Goal: Navigation & Orientation: Find specific page/section

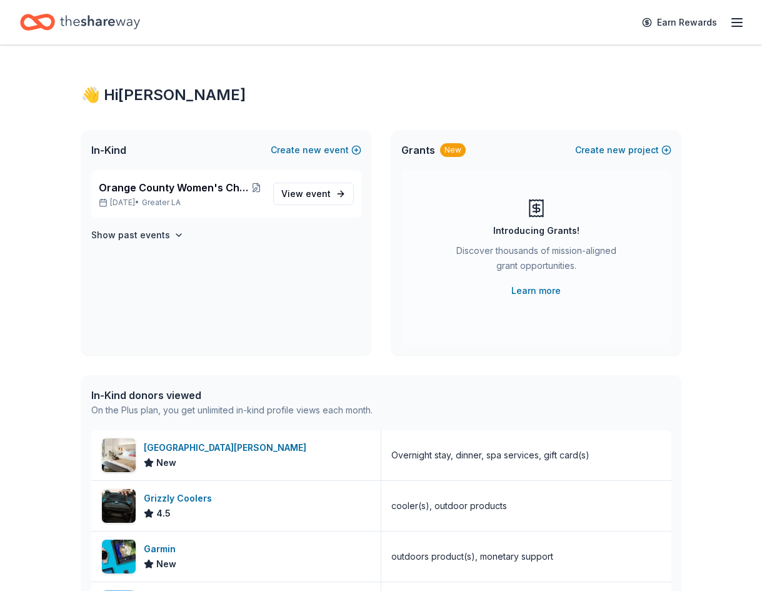
click at [736, 24] on icon "button" at bounding box center [737, 22] width 15 height 15
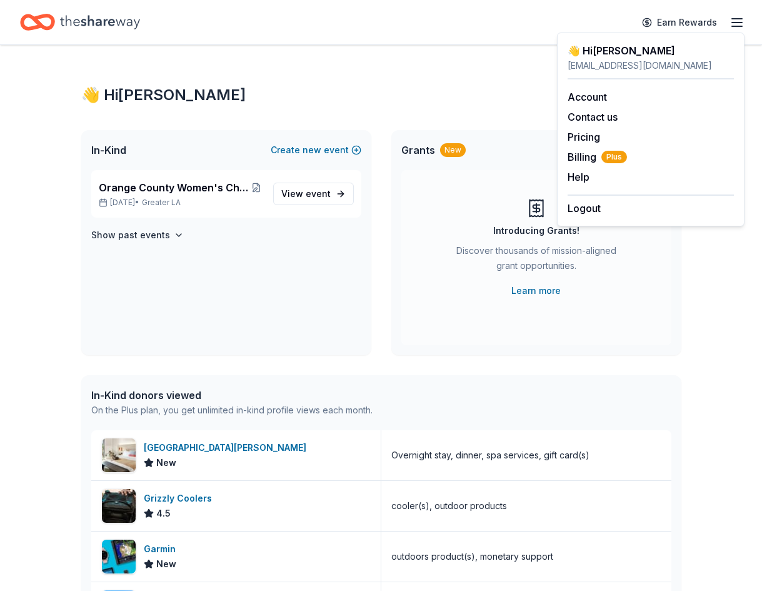
click at [113, 26] on icon "Home" at bounding box center [100, 22] width 80 height 26
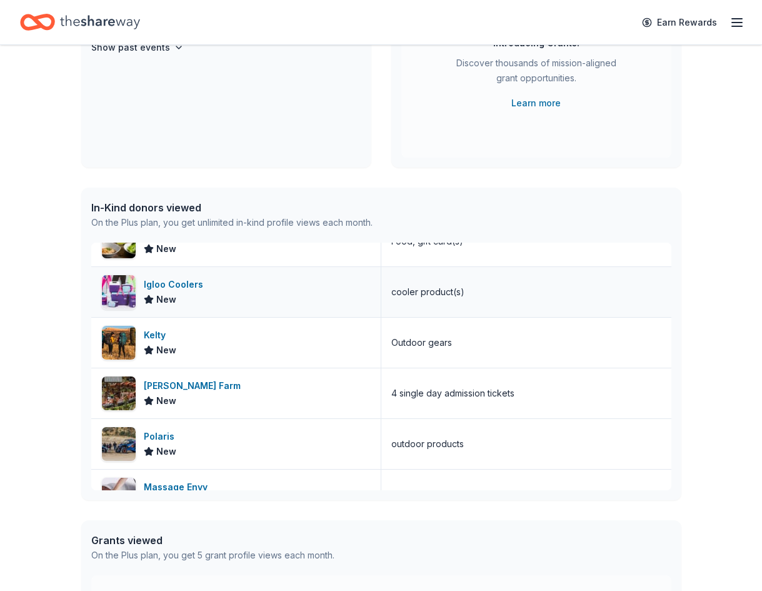
scroll to position [375, 0]
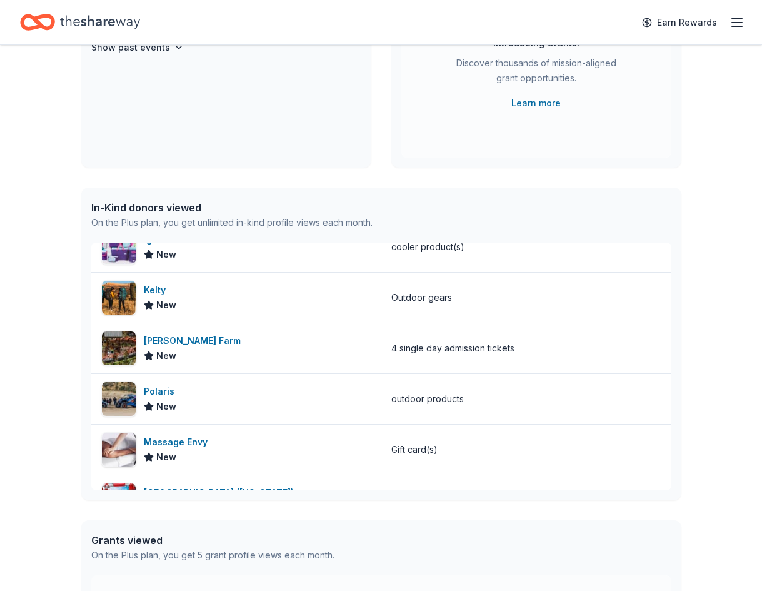
click at [49, 24] on icon "Home" at bounding box center [37, 22] width 35 height 29
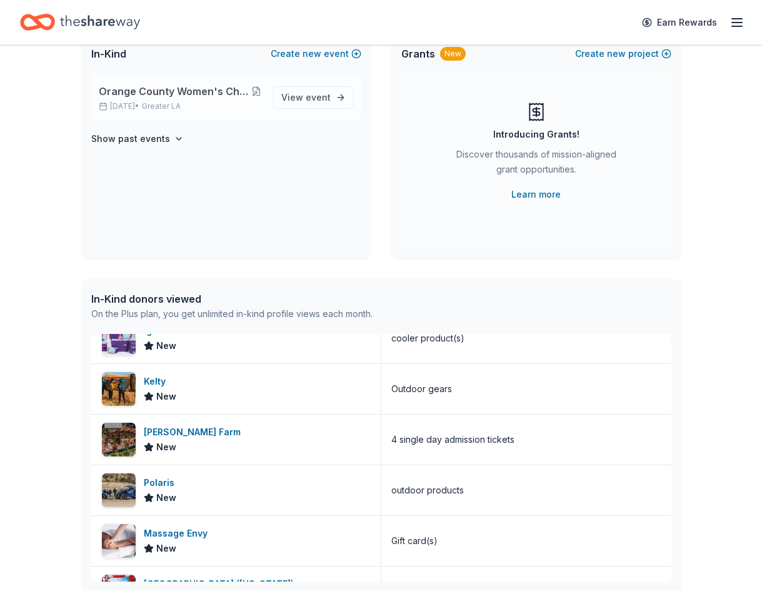
scroll to position [0, 0]
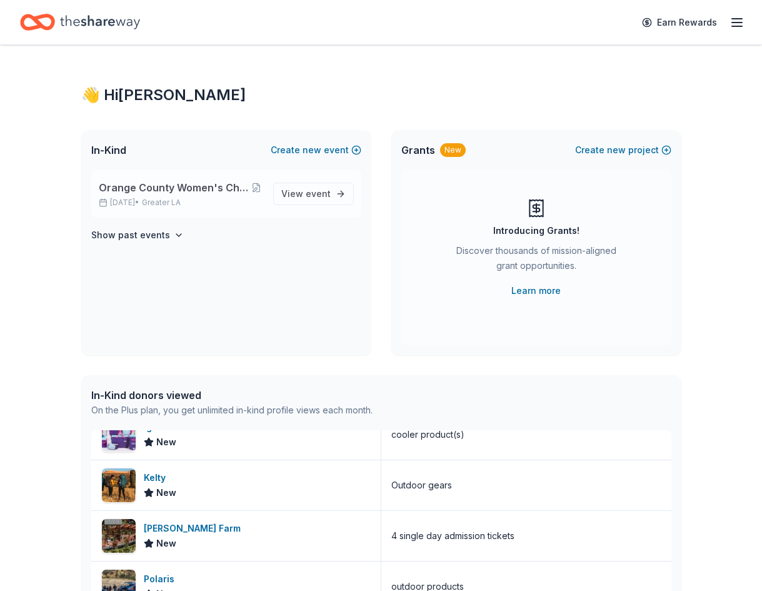
click at [132, 191] on span "Orange County Women's Chorus - Glass of Cabaret 2025" at bounding box center [174, 187] width 151 height 15
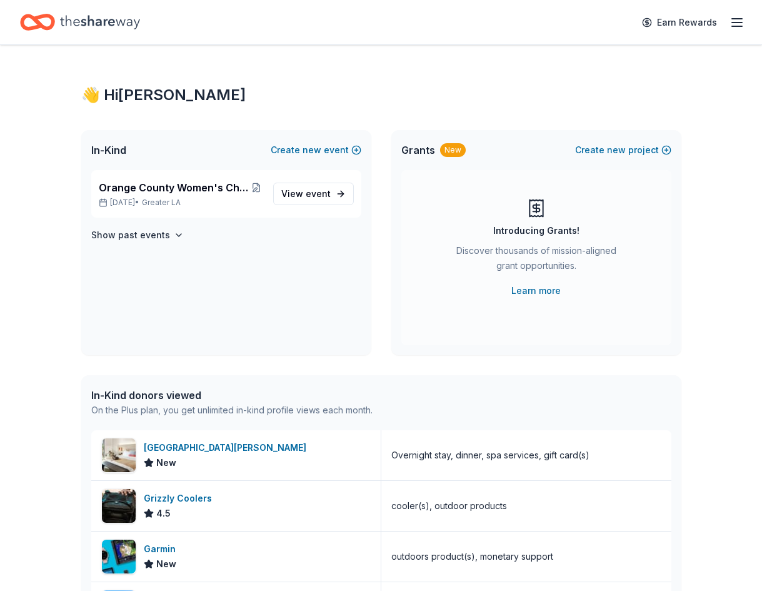
click at [740, 23] on icon "button" at bounding box center [737, 22] width 15 height 15
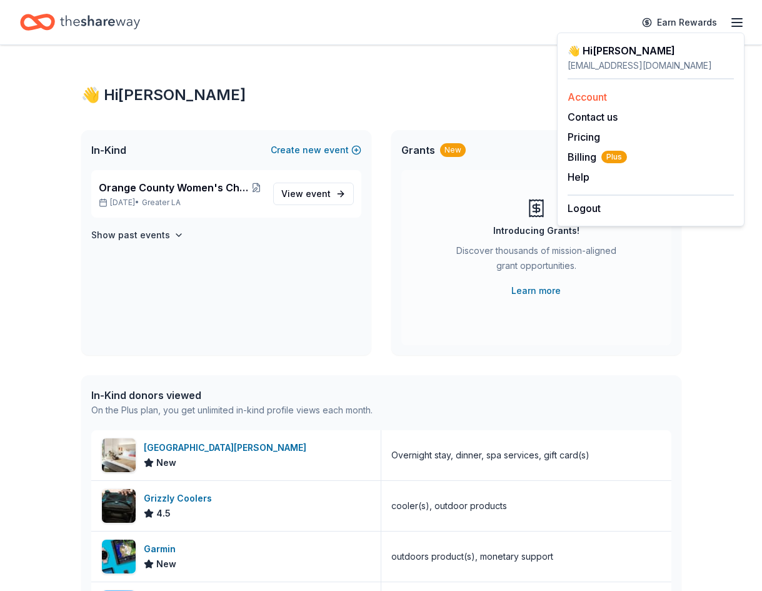
click at [602, 98] on link "Account" at bounding box center [587, 97] width 39 height 13
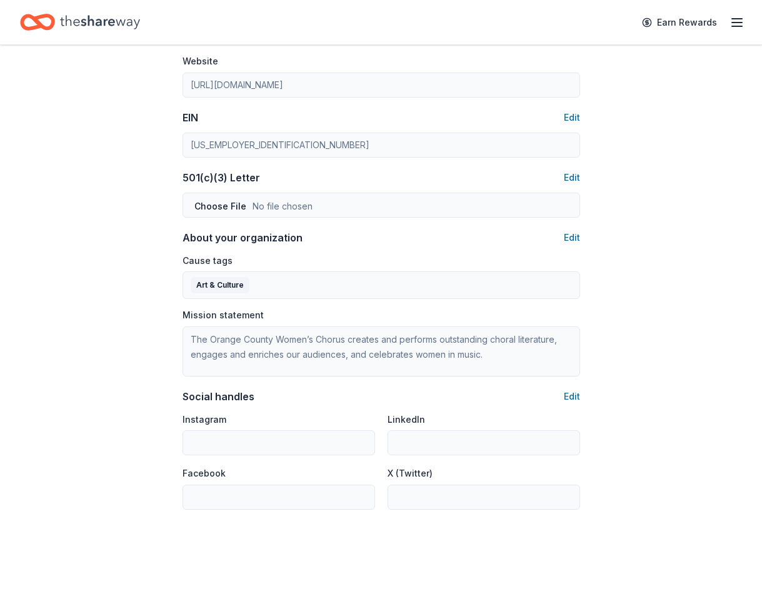
scroll to position [662, 0]
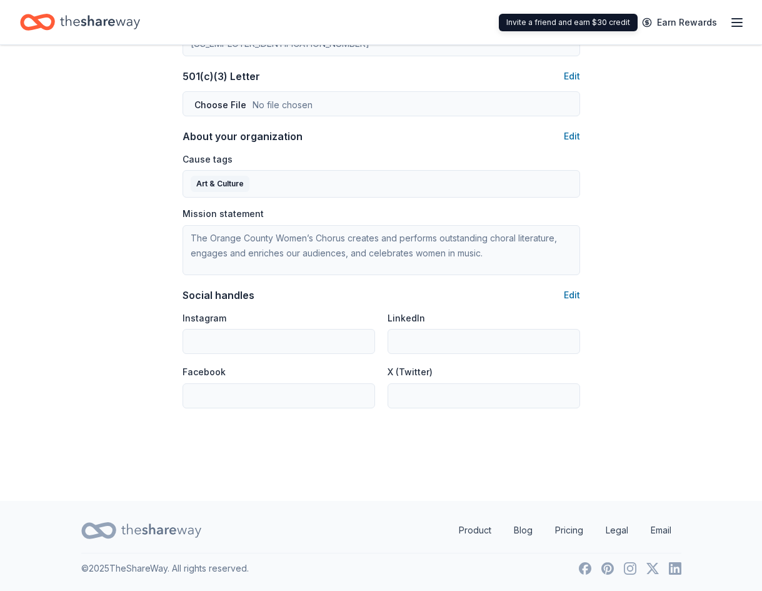
click at [734, 18] on icon "button" at bounding box center [737, 22] width 15 height 15
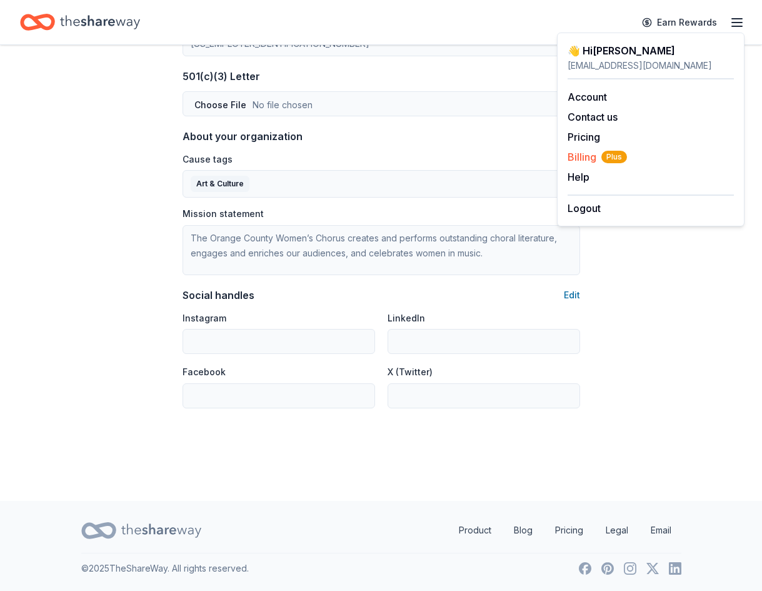
click at [587, 159] on span "Billing Plus" at bounding box center [597, 156] width 59 height 15
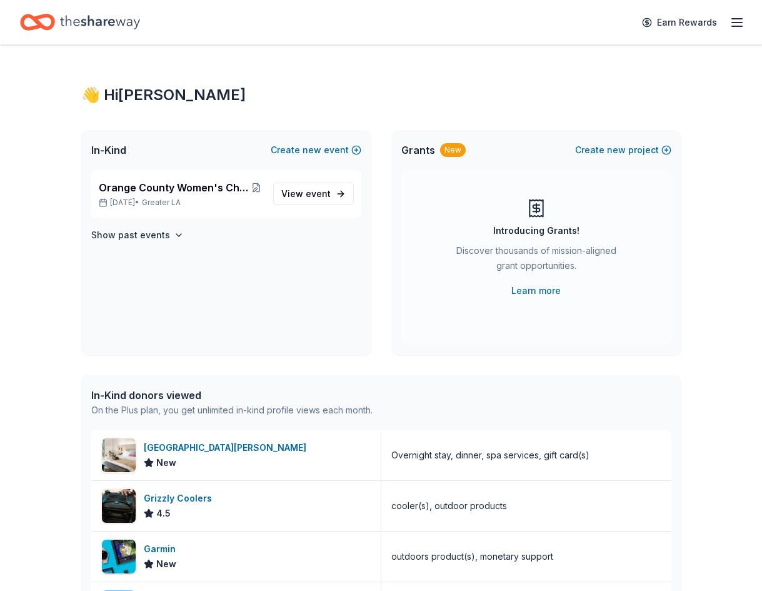
drag, startPoint x: 177, startPoint y: 383, endPoint x: 475, endPoint y: 308, distance: 307.6
click at [177, 384] on div "In-Kind donors viewed On the Plus plan, you get unlimited in-kind profile views…" at bounding box center [381, 402] width 600 height 55
click at [720, 232] on div "👋 Hi Chiara In-Kind Create new event Orange County Women's Chorus - Glass of Ca…" at bounding box center [381, 481] width 762 height 873
click at [34, 271] on div "👋 Hi Chiara In-Kind Create new event Orange County Women's Chorus - Glass of Ca…" at bounding box center [381, 481] width 762 height 873
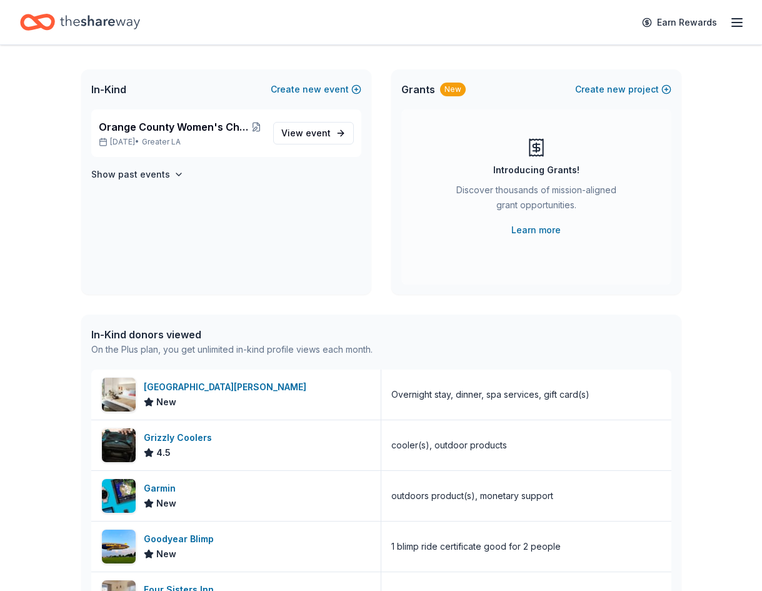
scroll to position [125, 0]
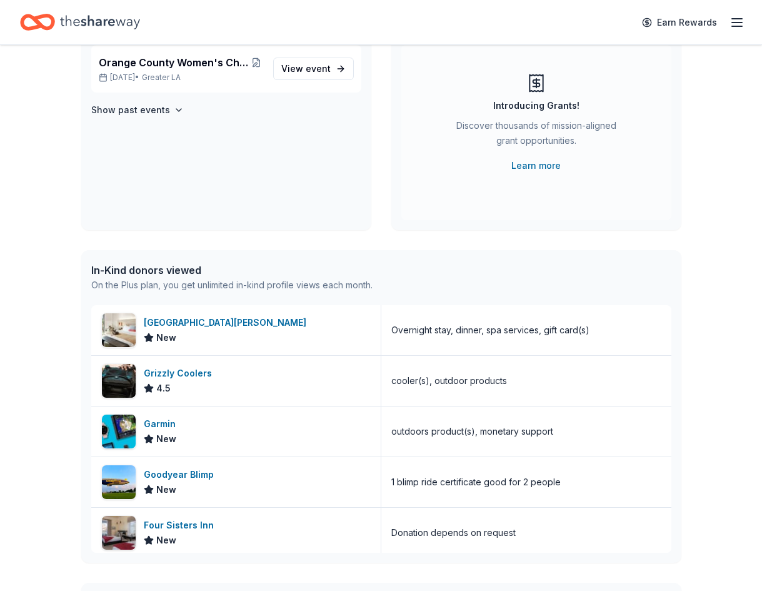
click at [743, 24] on icon "button" at bounding box center [737, 22] width 15 height 15
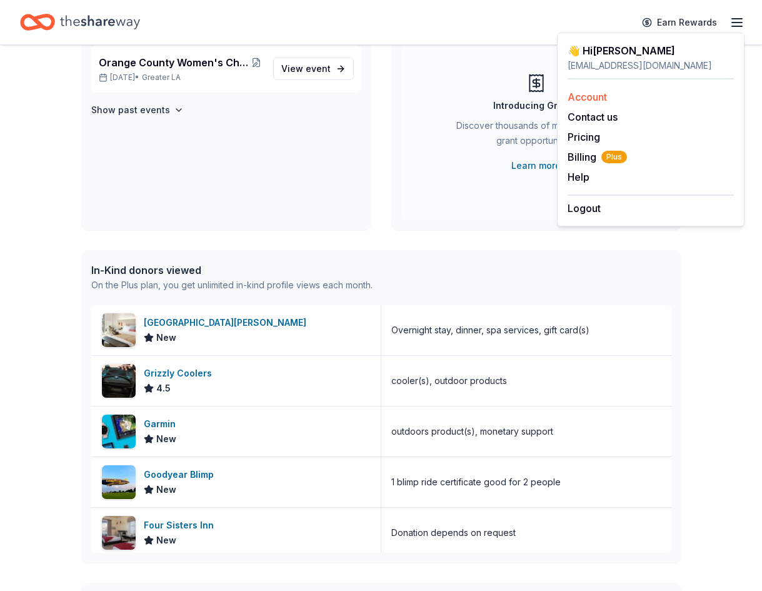
click at [571, 98] on link "Account" at bounding box center [587, 97] width 39 height 13
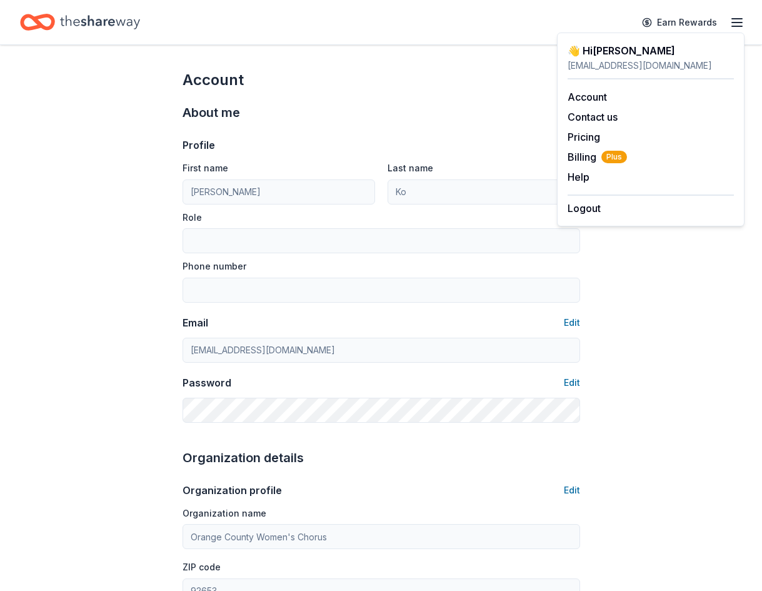
click at [86, 19] on icon "Home" at bounding box center [100, 22] width 80 height 26
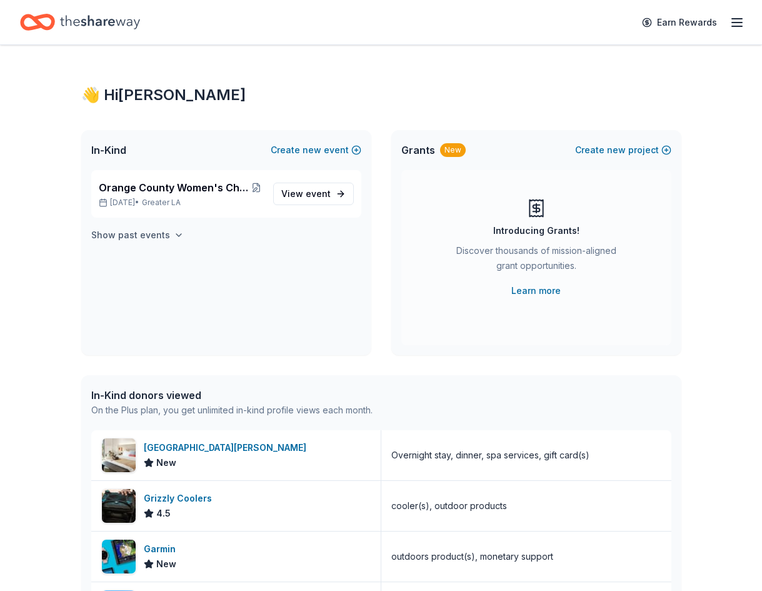
scroll to position [63, 0]
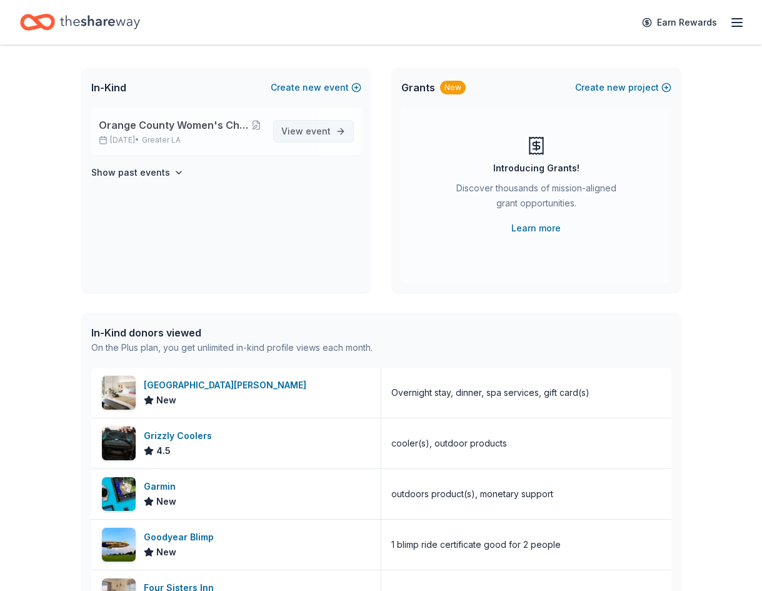
click at [316, 133] on span "event" at bounding box center [318, 131] width 25 height 11
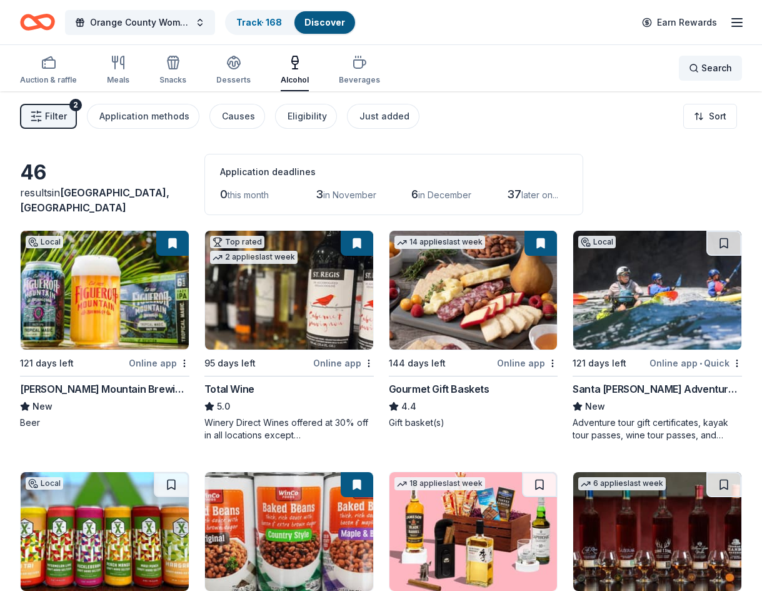
click at [702, 66] on div "Search" at bounding box center [710, 68] width 43 height 15
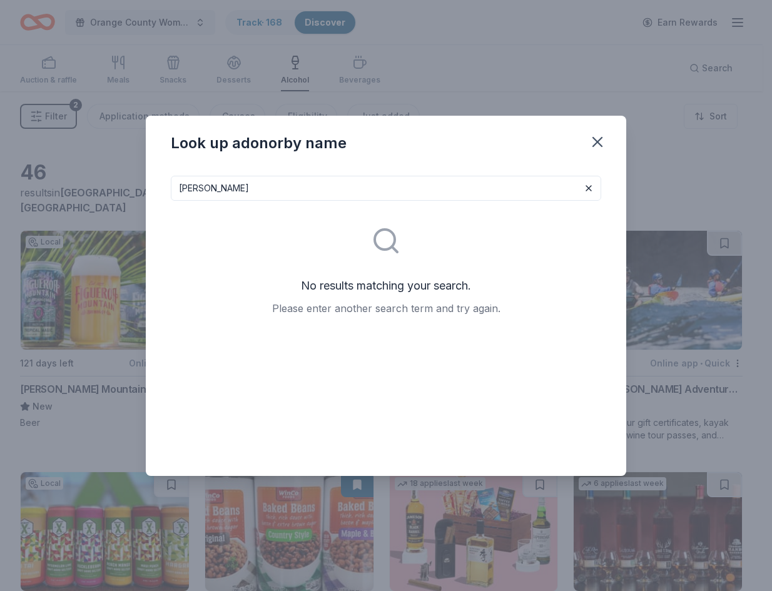
type input "tsao"
click at [600, 141] on icon "button" at bounding box center [597, 142] width 18 height 18
